Goal: Find specific page/section: Find specific page/section

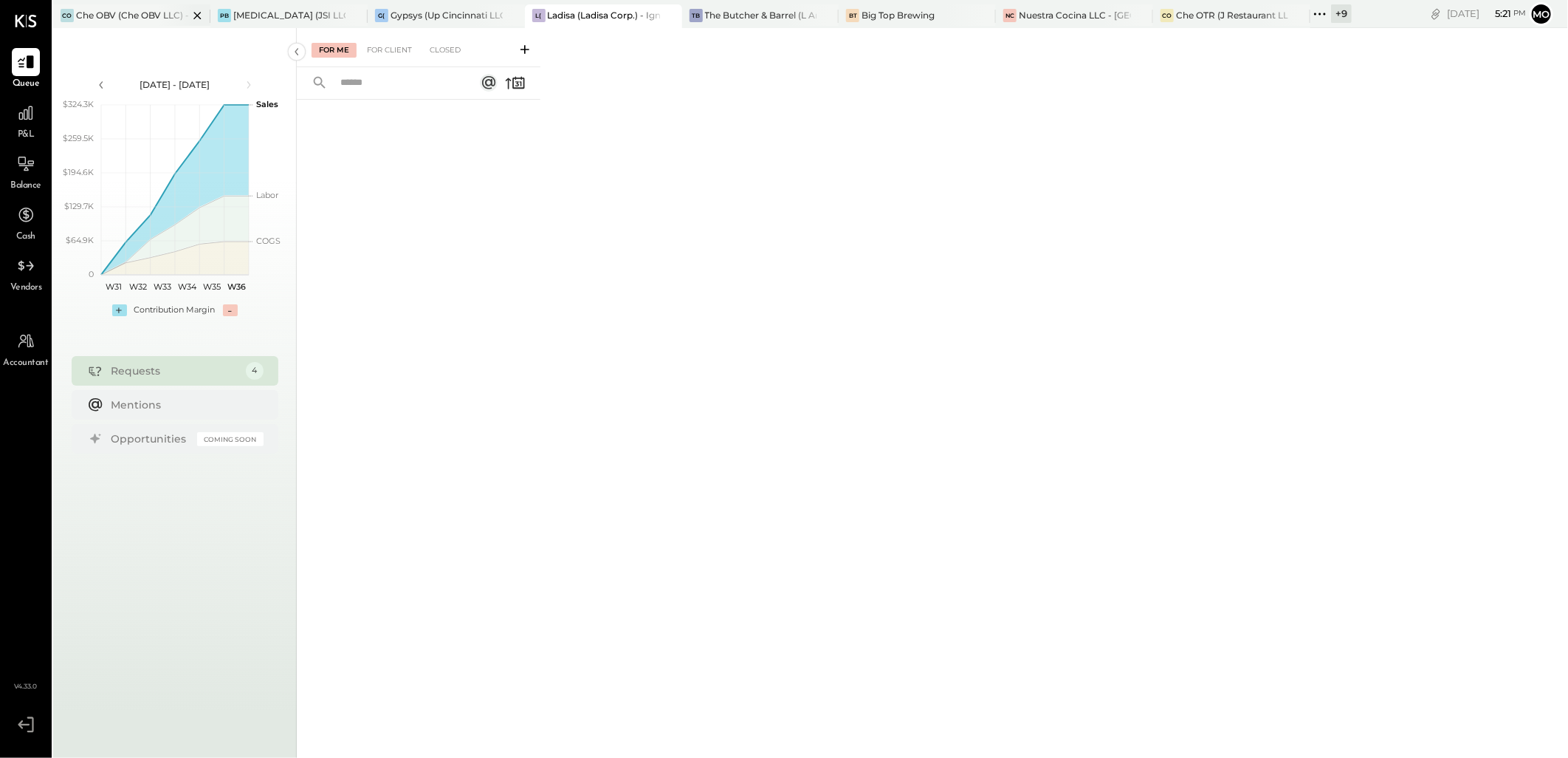
click at [113, 20] on div "Che OBV (Che OBV LLC) - Ignite" at bounding box center [132, 15] width 112 height 13
click at [382, 47] on div "For Client" at bounding box center [389, 50] width 59 height 15
click at [442, 49] on div "Closed" at bounding box center [445, 50] width 46 height 15
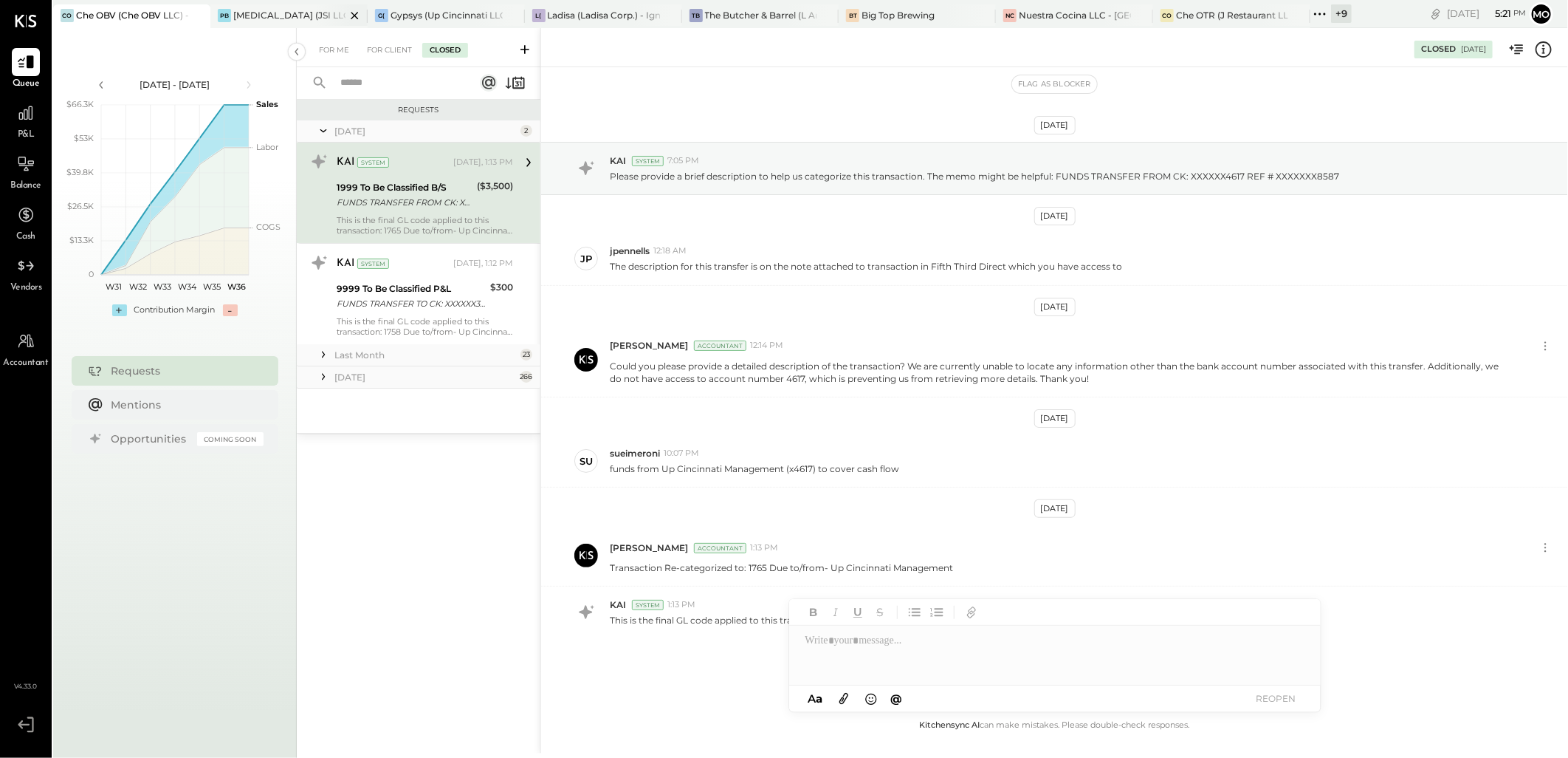
click at [288, 14] on div "[MEDICAL_DATA] (JSI LLC) - Ignite" at bounding box center [289, 15] width 112 height 13
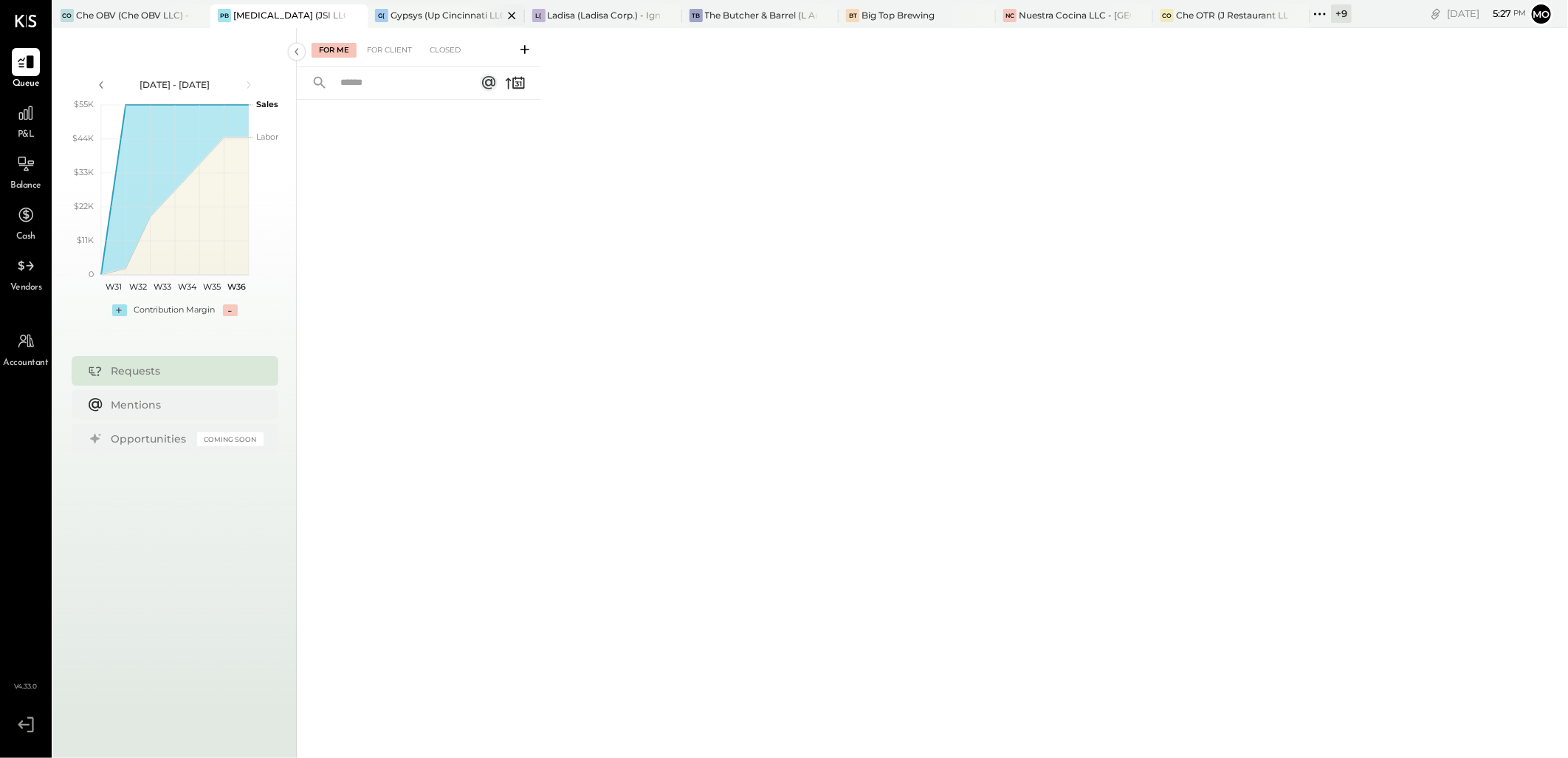
click at [407, 25] on div "G( Gypsys (Up Cincinnati LLC) - [GEOGRAPHIC_DATA]" at bounding box center [446, 17] width 157 height 23
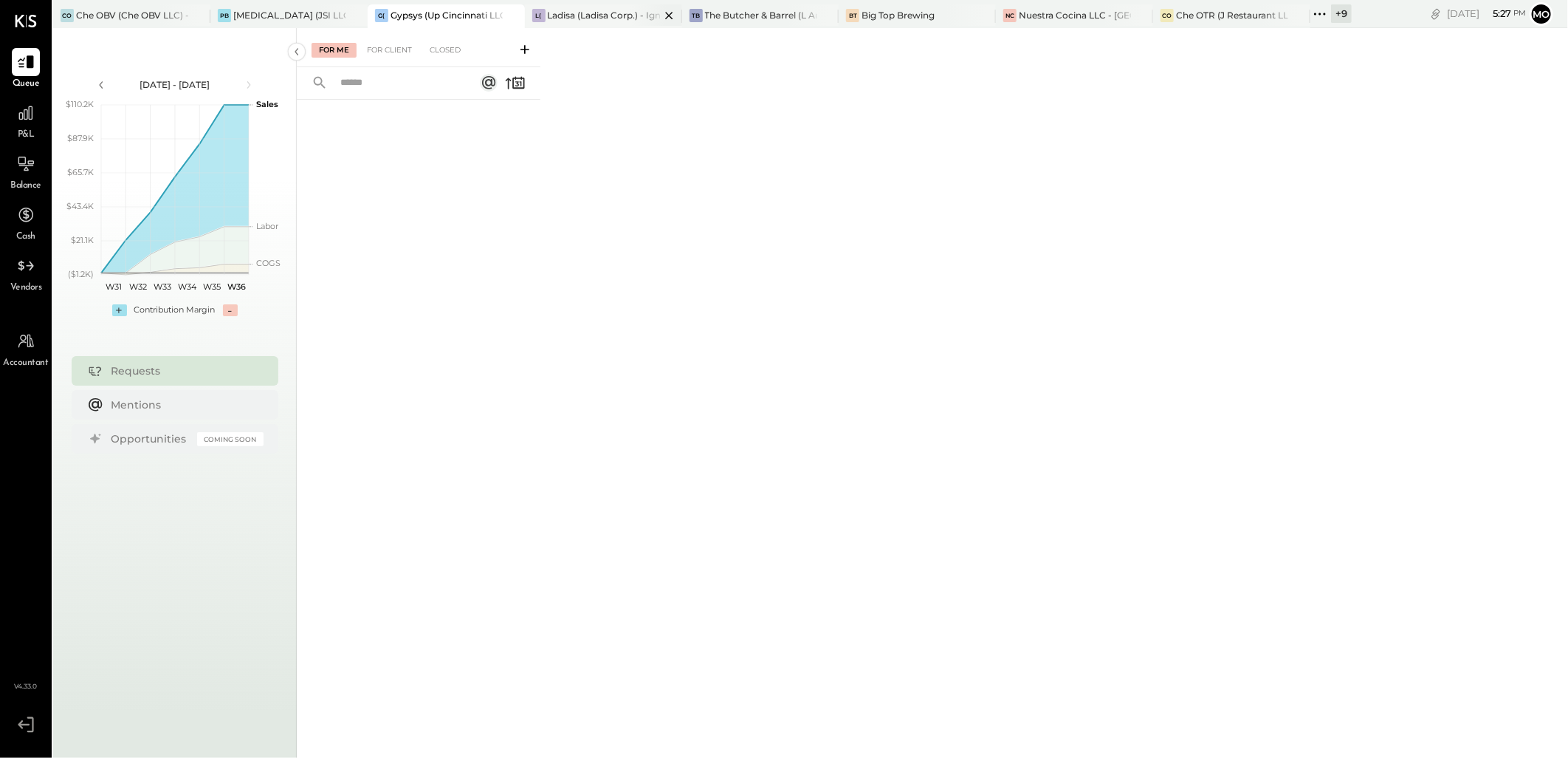
click at [588, 18] on div "Ladisa (Ladisa Corp.) - Ignite" at bounding box center [604, 15] width 112 height 13
